Goal: Information Seeking & Learning: Learn about a topic

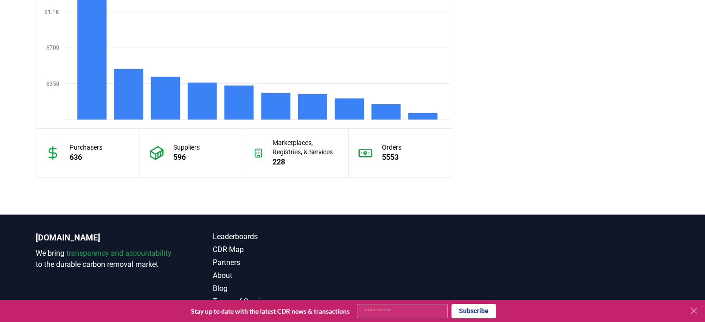
scroll to position [868, 0]
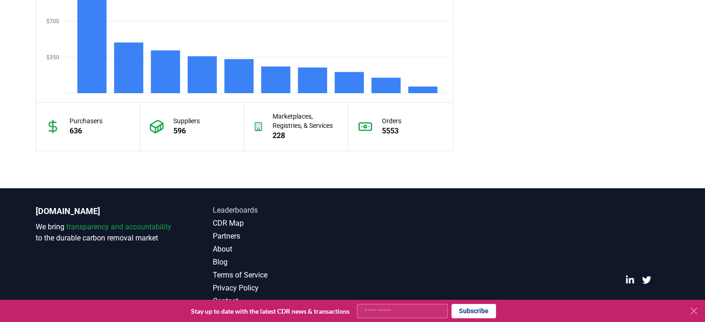
click at [234, 206] on link "Leaderboards" at bounding box center [283, 210] width 140 height 11
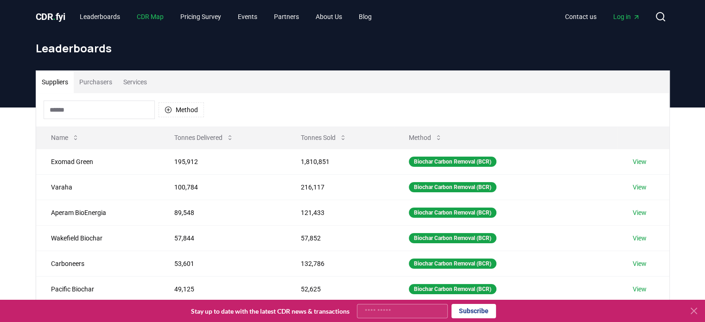
click at [163, 16] on link "CDR Map" at bounding box center [150, 16] width 42 height 17
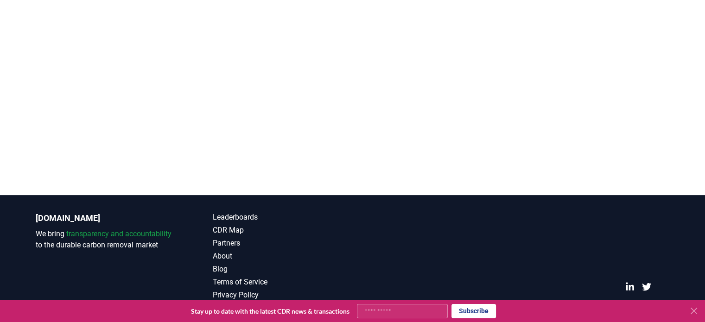
scroll to position [272, 0]
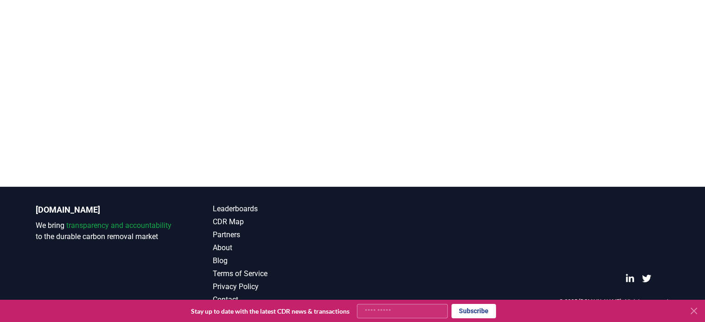
click at [6, 196] on footer "[DOMAIN_NAME] We bring transparency and accountability to the durable carbon re…" at bounding box center [352, 254] width 705 height 135
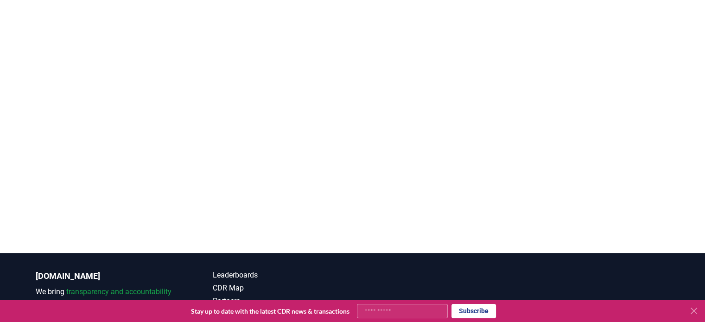
scroll to position [0, 0]
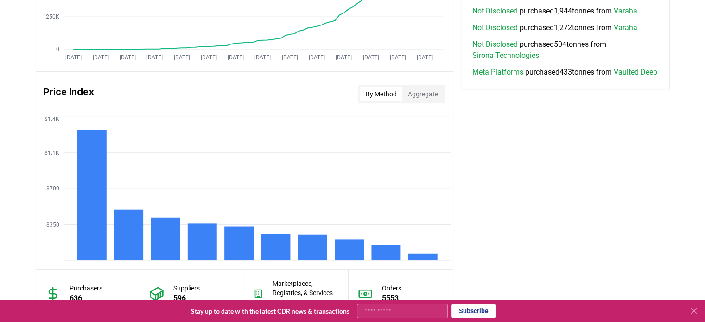
scroll to position [451, 0]
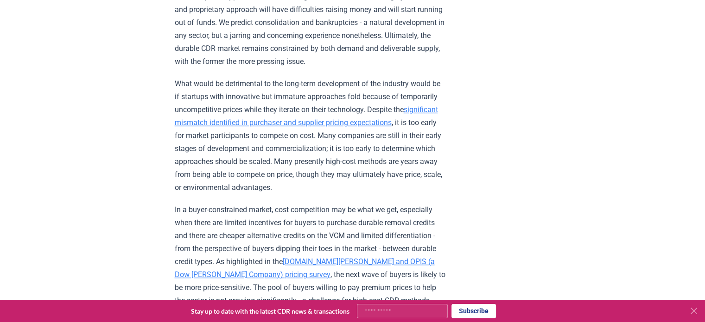
scroll to position [1066, 0]
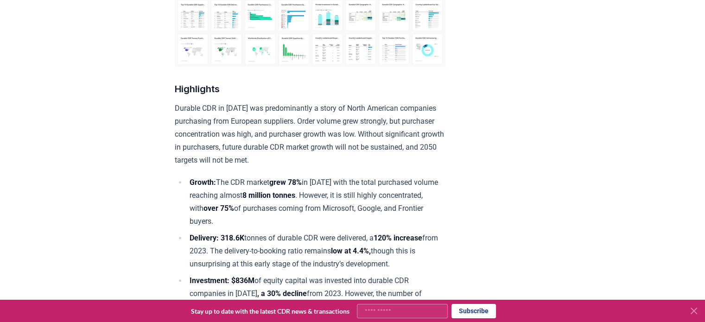
scroll to position [232, 0]
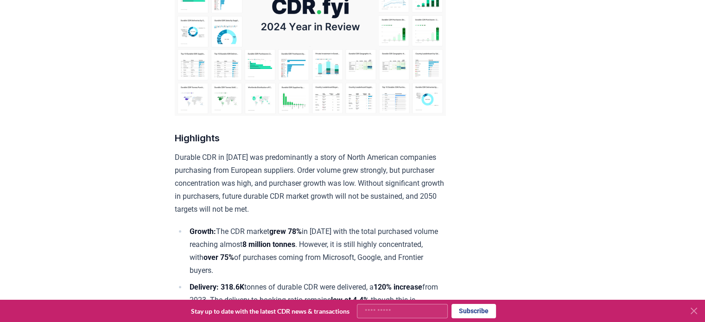
scroll to position [93, 0]
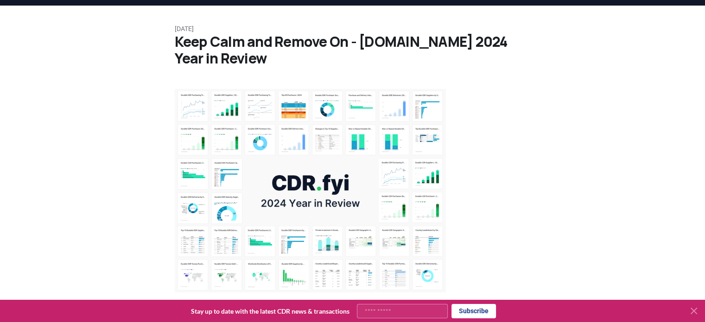
scroll to position [0, 0]
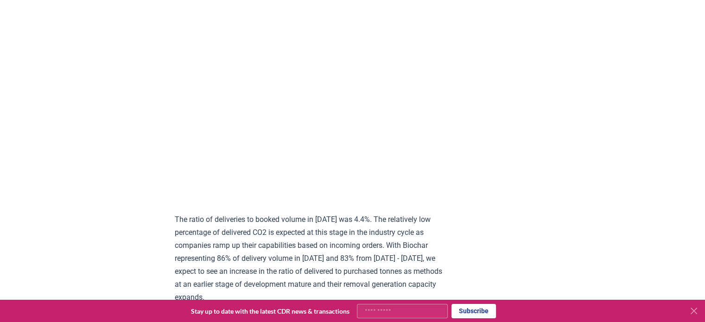
scroll to position [4773, 0]
